Goal: Find specific page/section: Find specific page/section

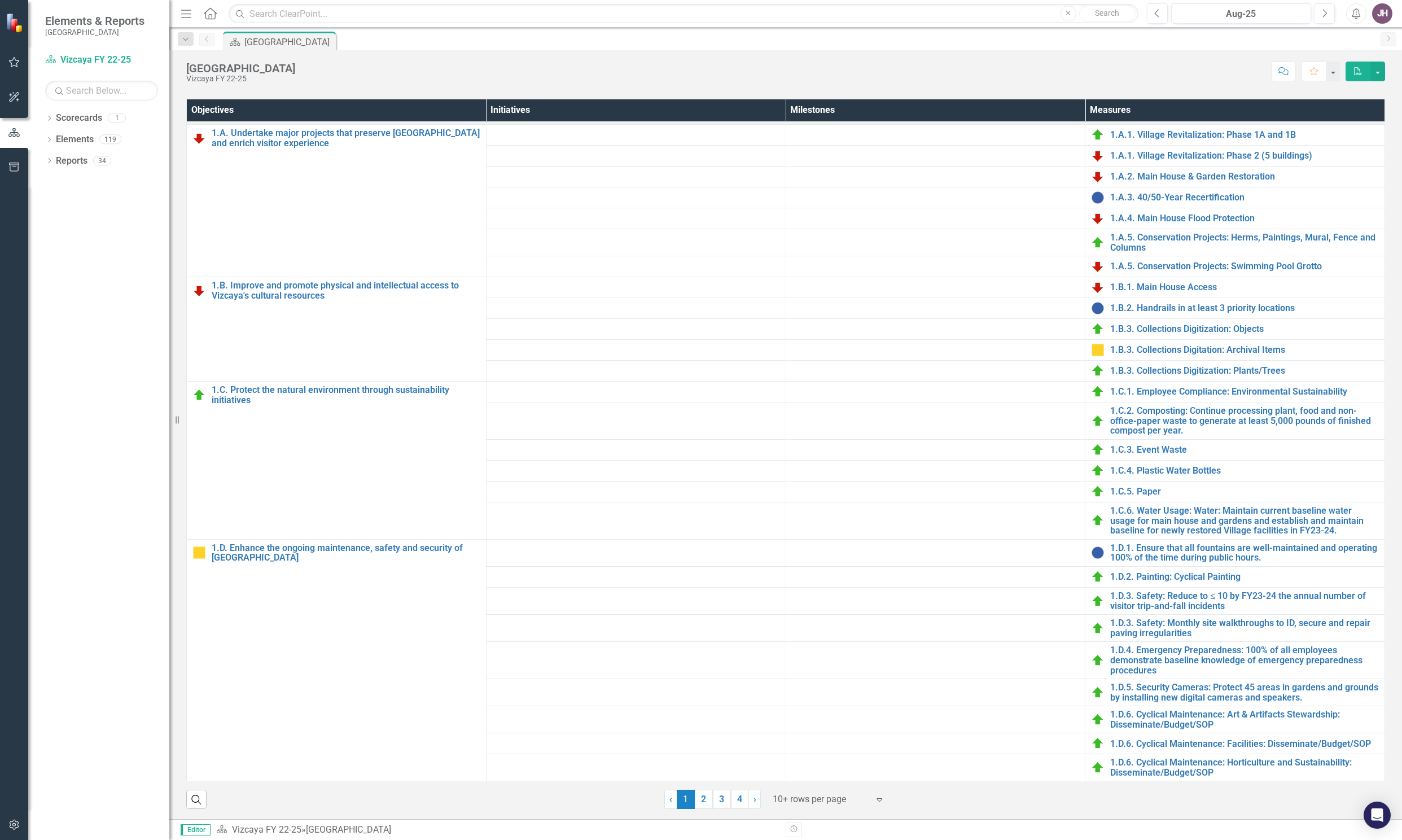
scroll to position [431, 0]
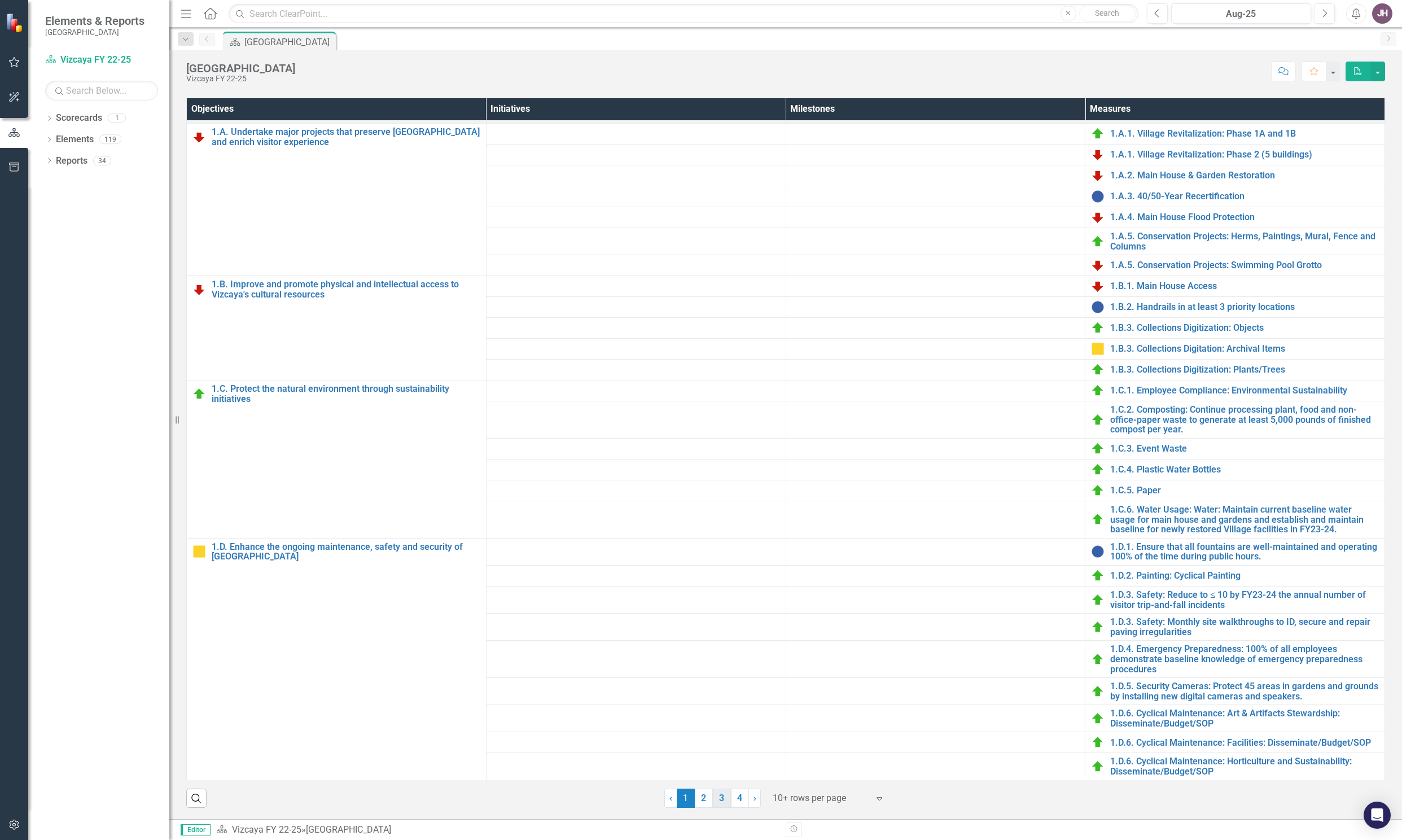
click at [717, 789] on link "3" at bounding box center [722, 798] width 18 height 19
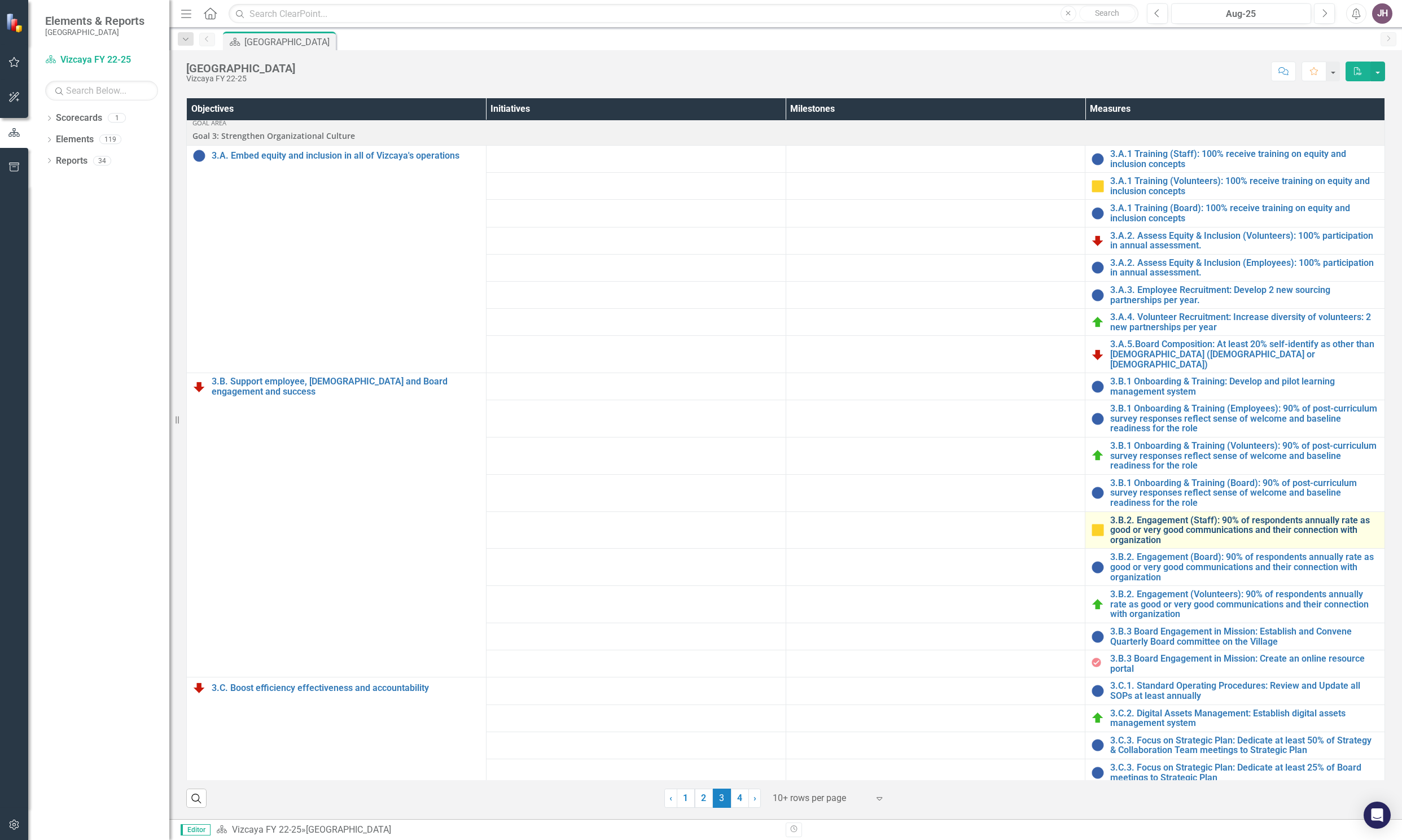
scroll to position [0, 0]
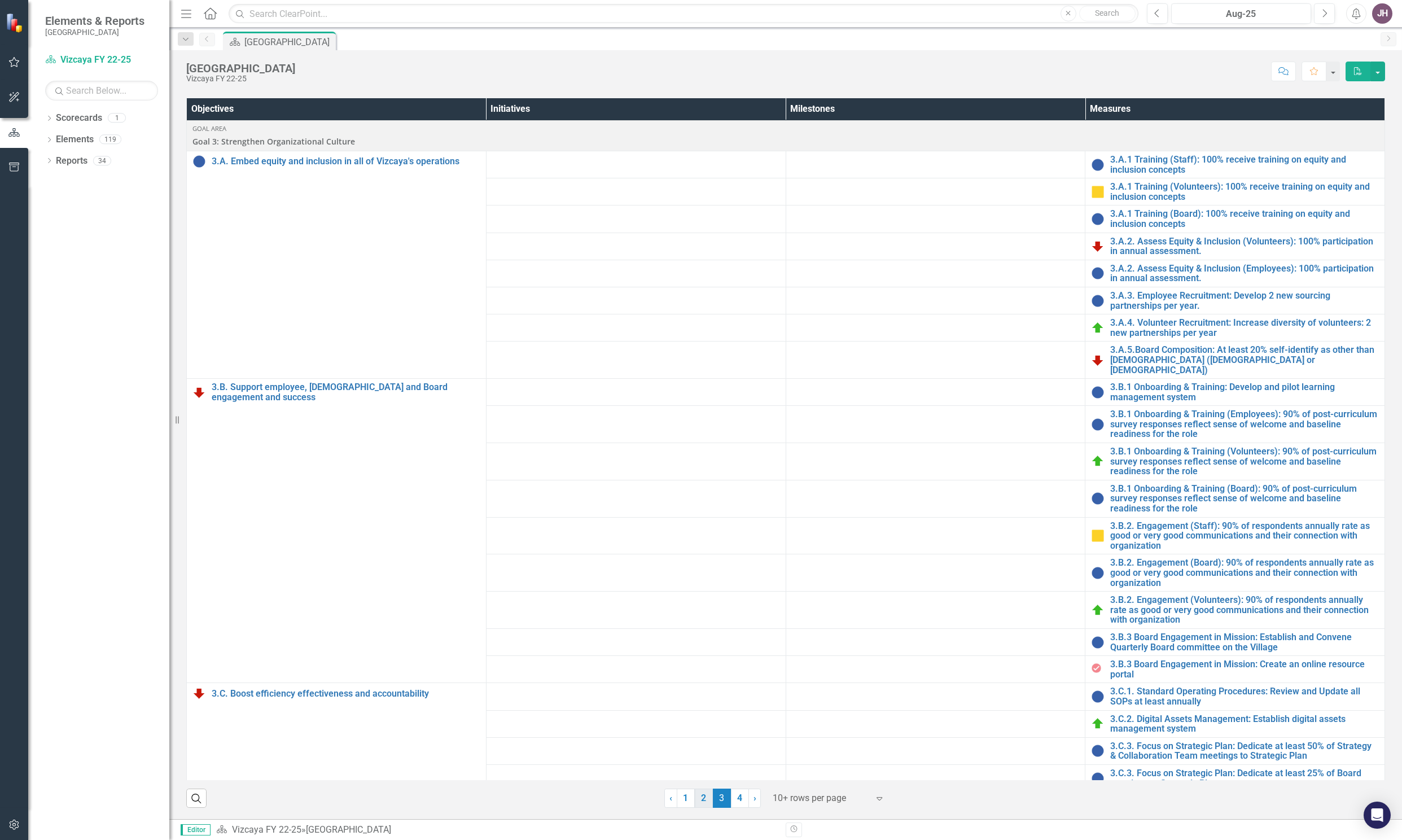
click at [694, 797] on link "2" at bounding box center [704, 798] width 18 height 19
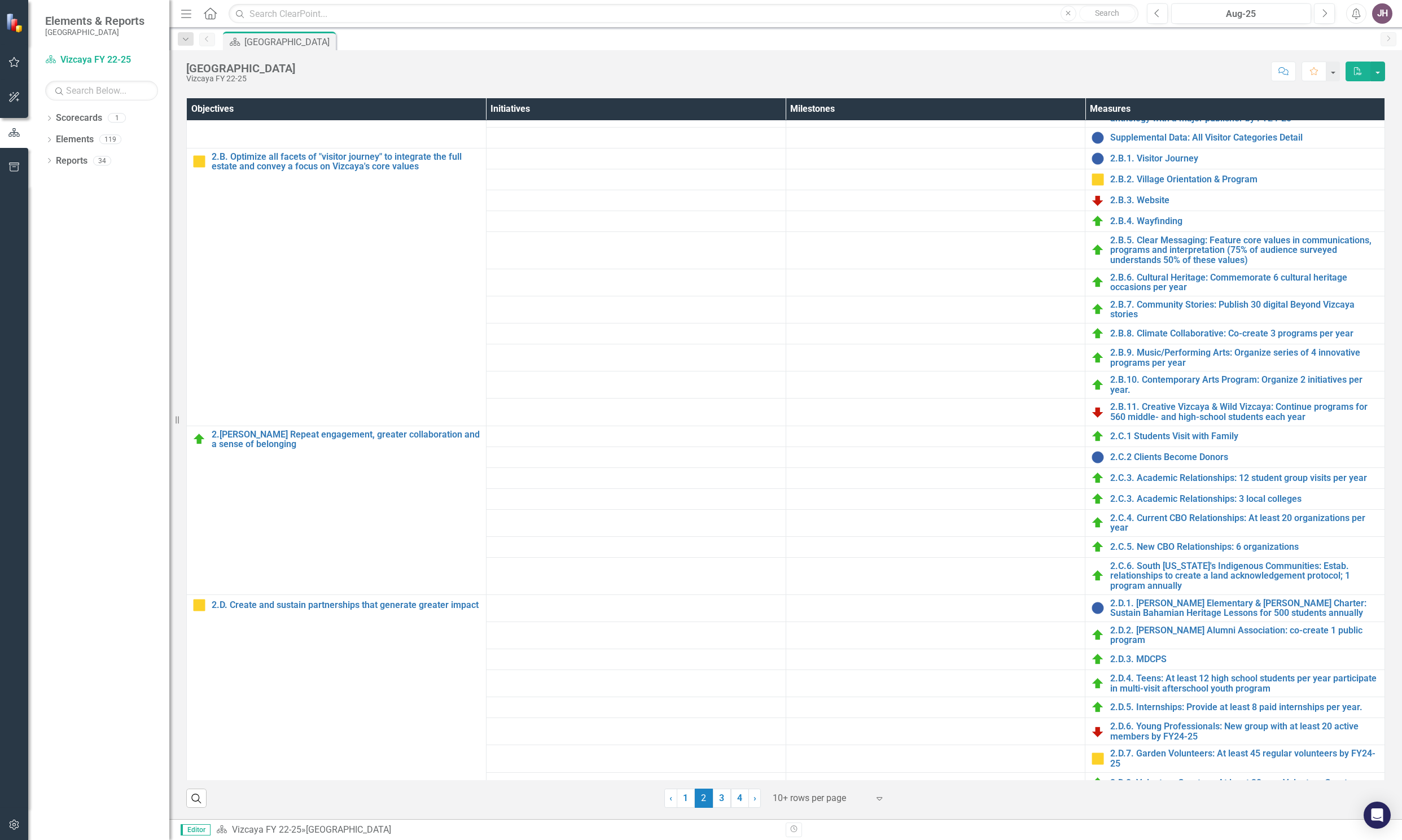
scroll to position [294, 0]
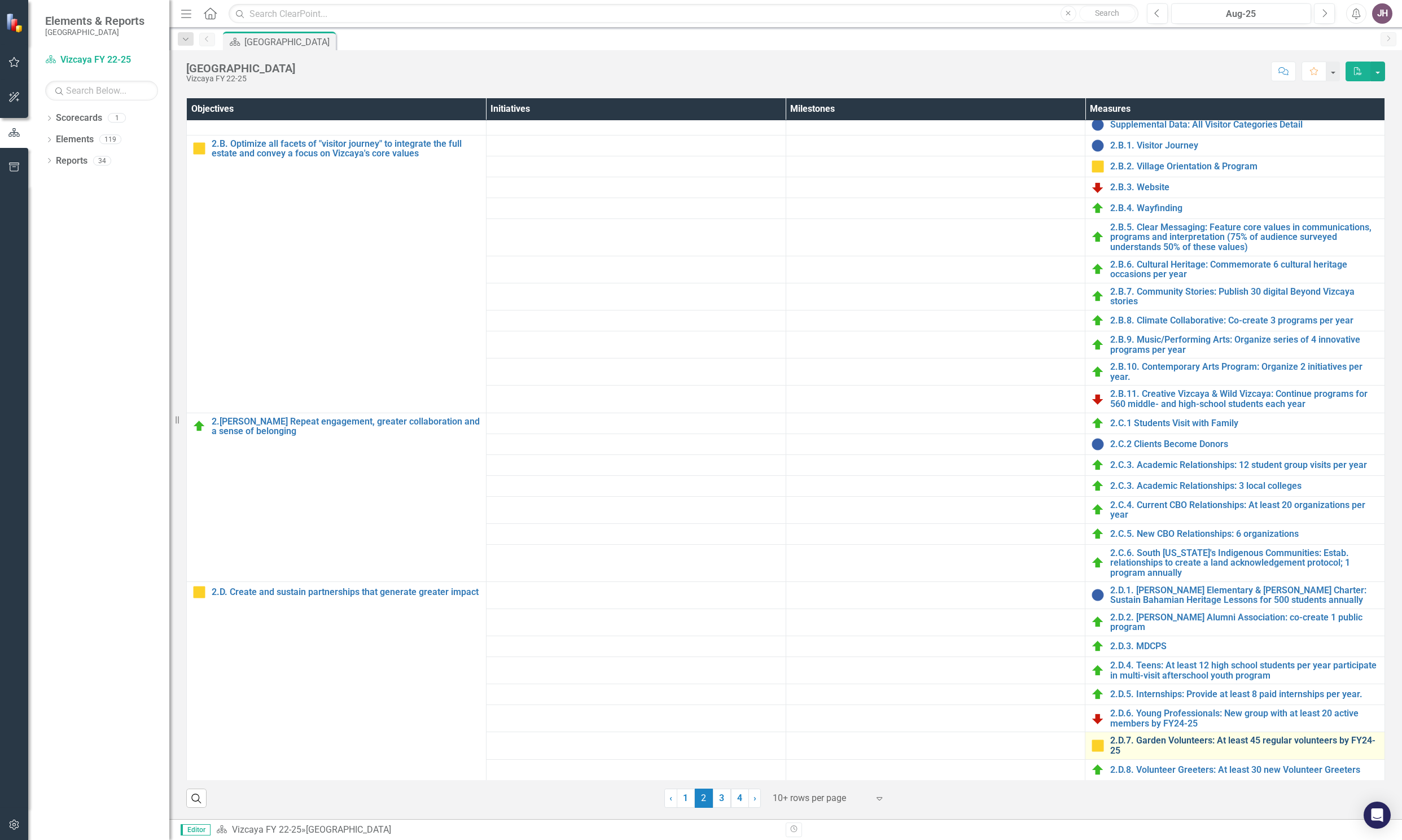
click at [1147, 736] on link "2.D.7. Garden Volunteers: At least 45 regular volunteers by FY24-25" at bounding box center [1244, 746] width 269 height 20
click at [1167, 763] on div "2.D.8. Volunteer Greeters: At least 30 new Volunteer Greeters" at bounding box center [1235, 770] width 288 height 14
click at [1167, 766] on link "2.D.8. Volunteer Greeters: At least 30 new Volunteer Greeters" at bounding box center [1244, 769] width 269 height 10
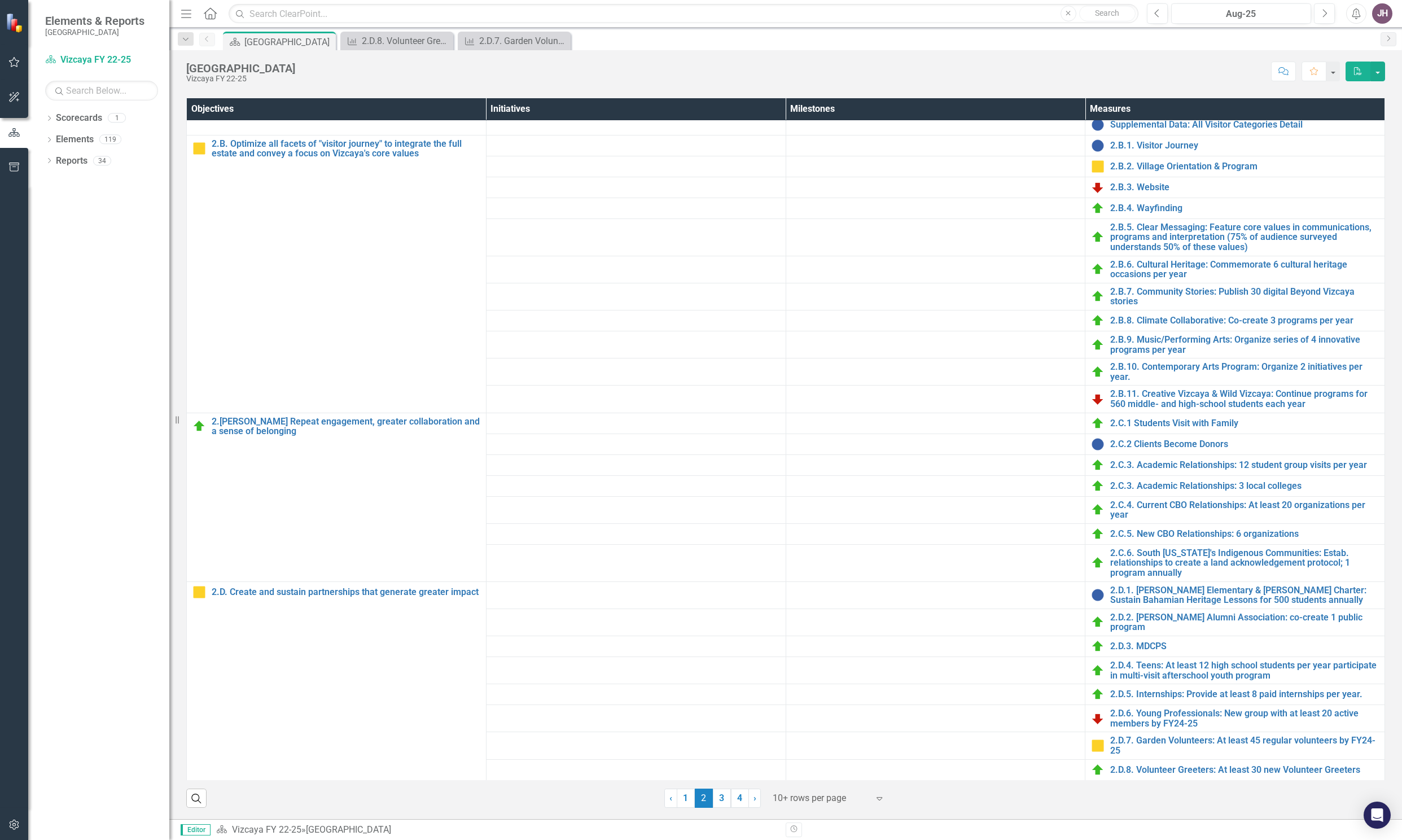
scroll to position [431, 0]
